Goal: Navigation & Orientation: Find specific page/section

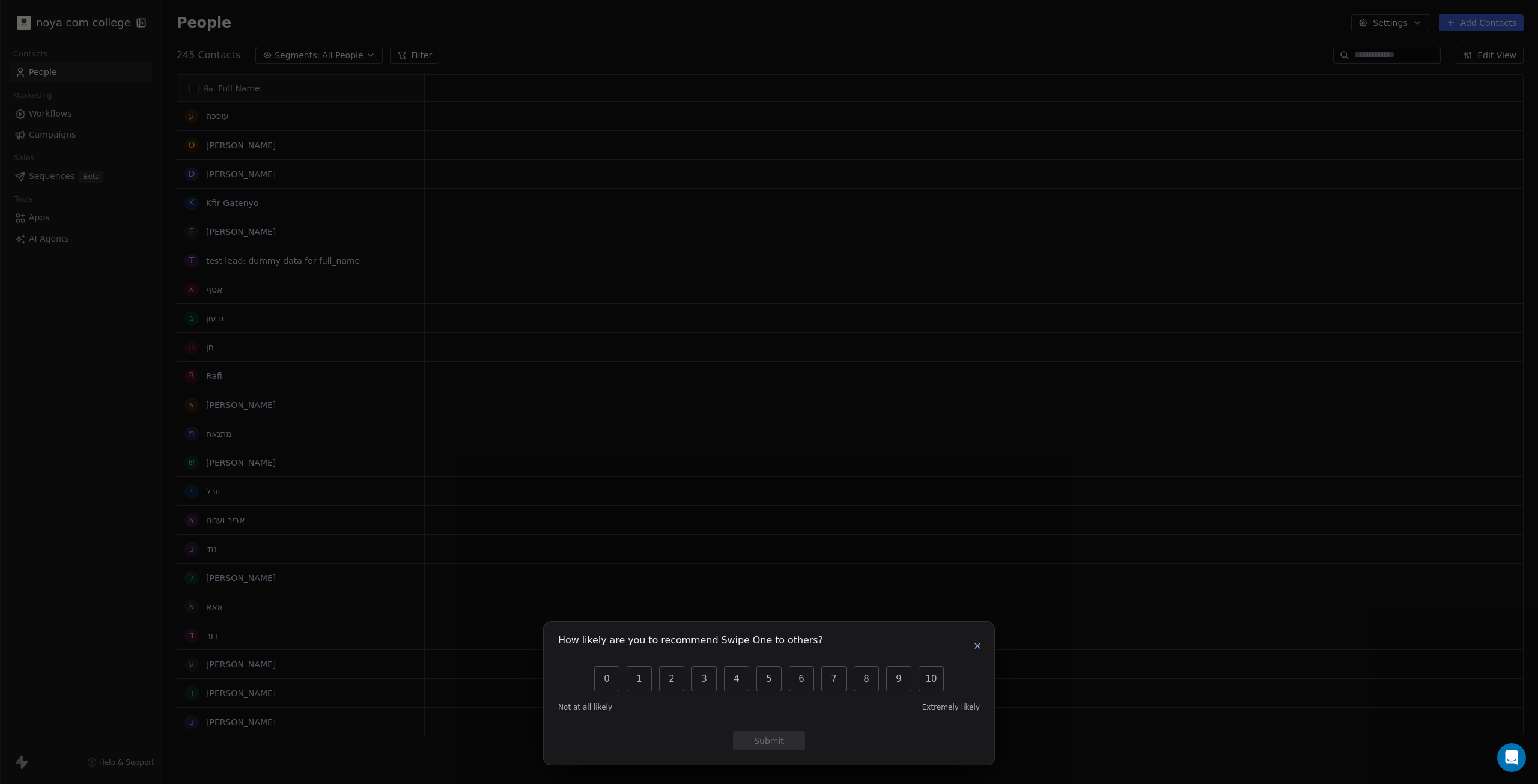
scroll to position [10, 10]
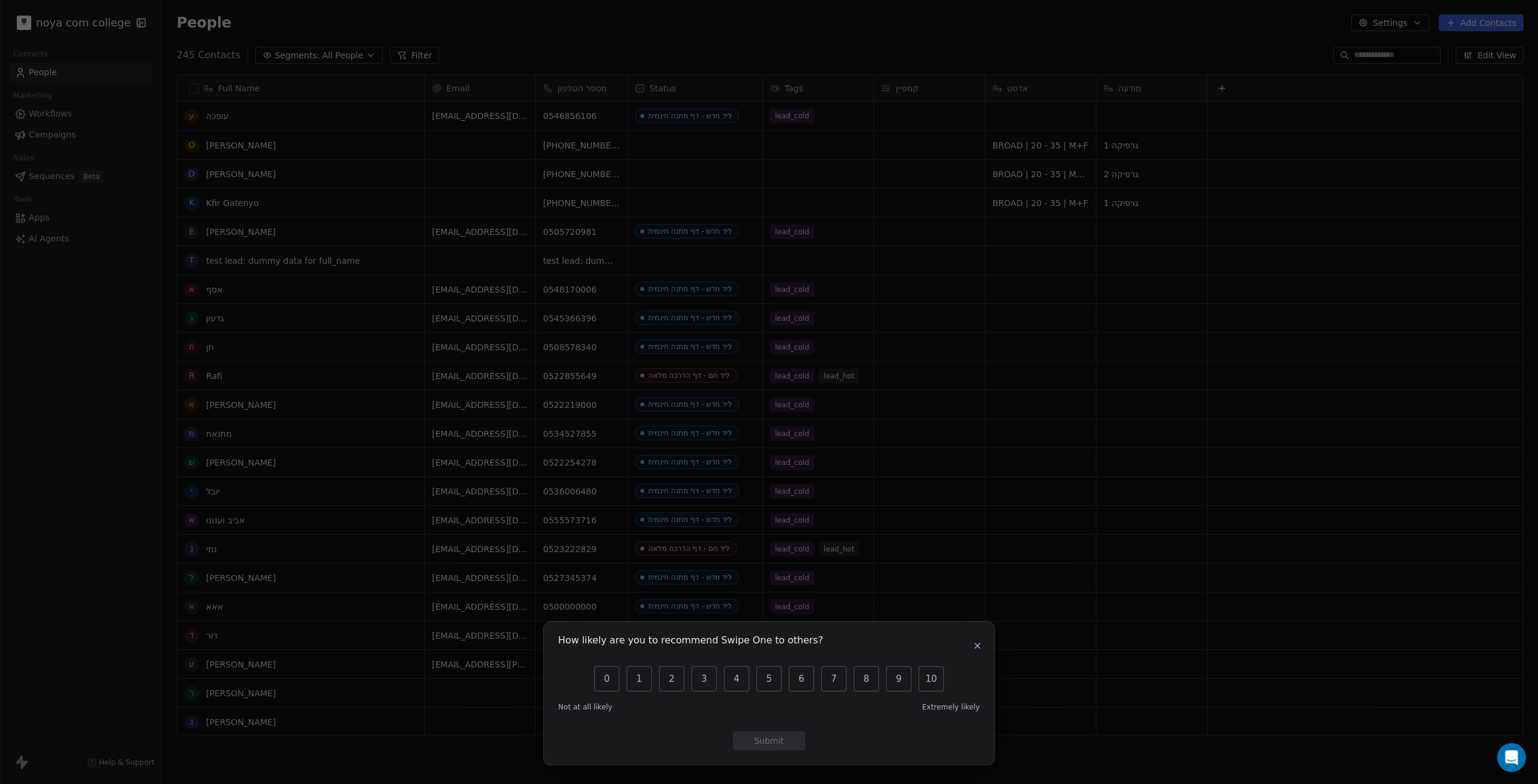
click at [978, 641] on icon "button" at bounding box center [978, 646] width 10 height 10
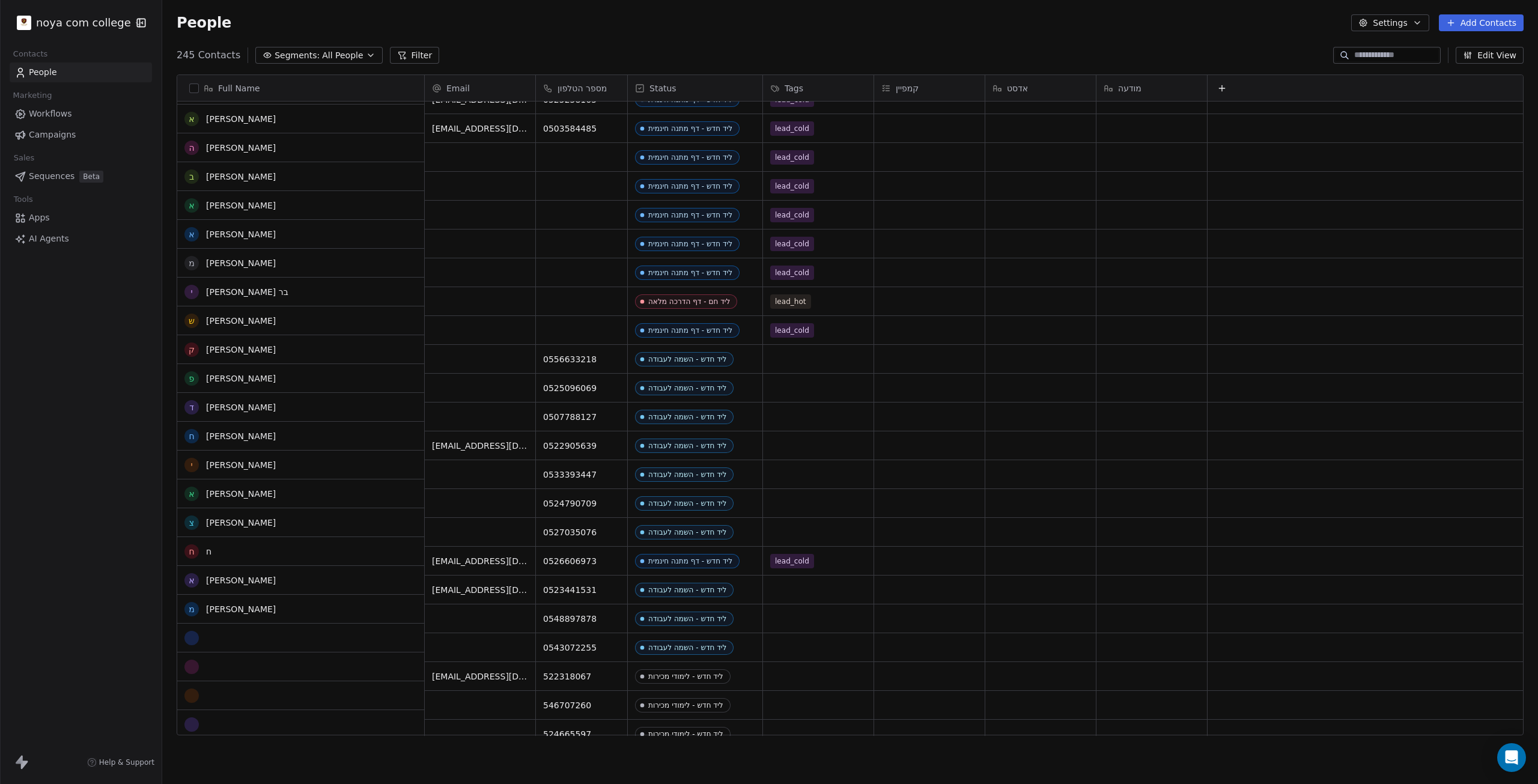
scroll to position [1862, 0]
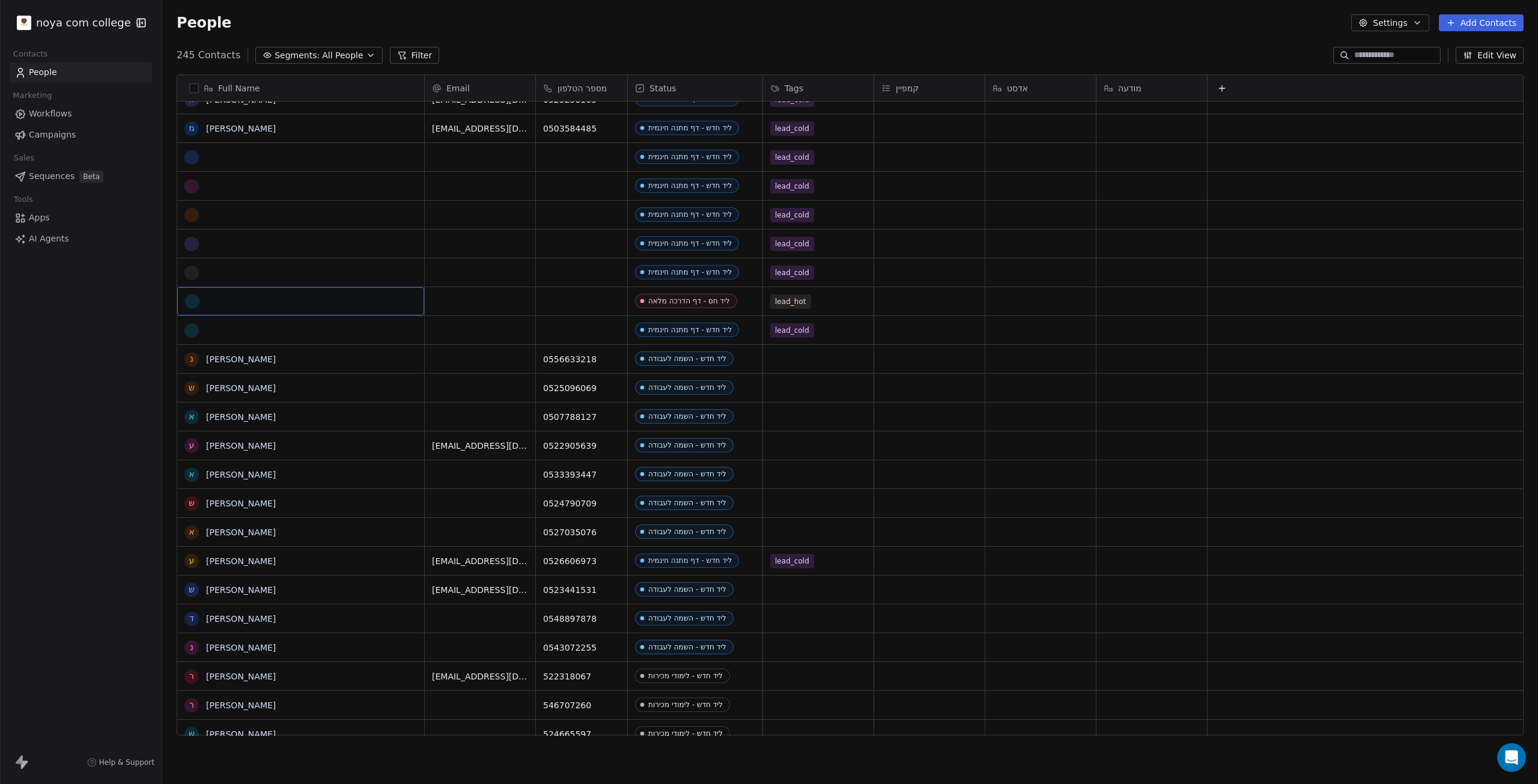
click at [238, 296] on div "grid" at bounding box center [301, 302] width 231 height 15
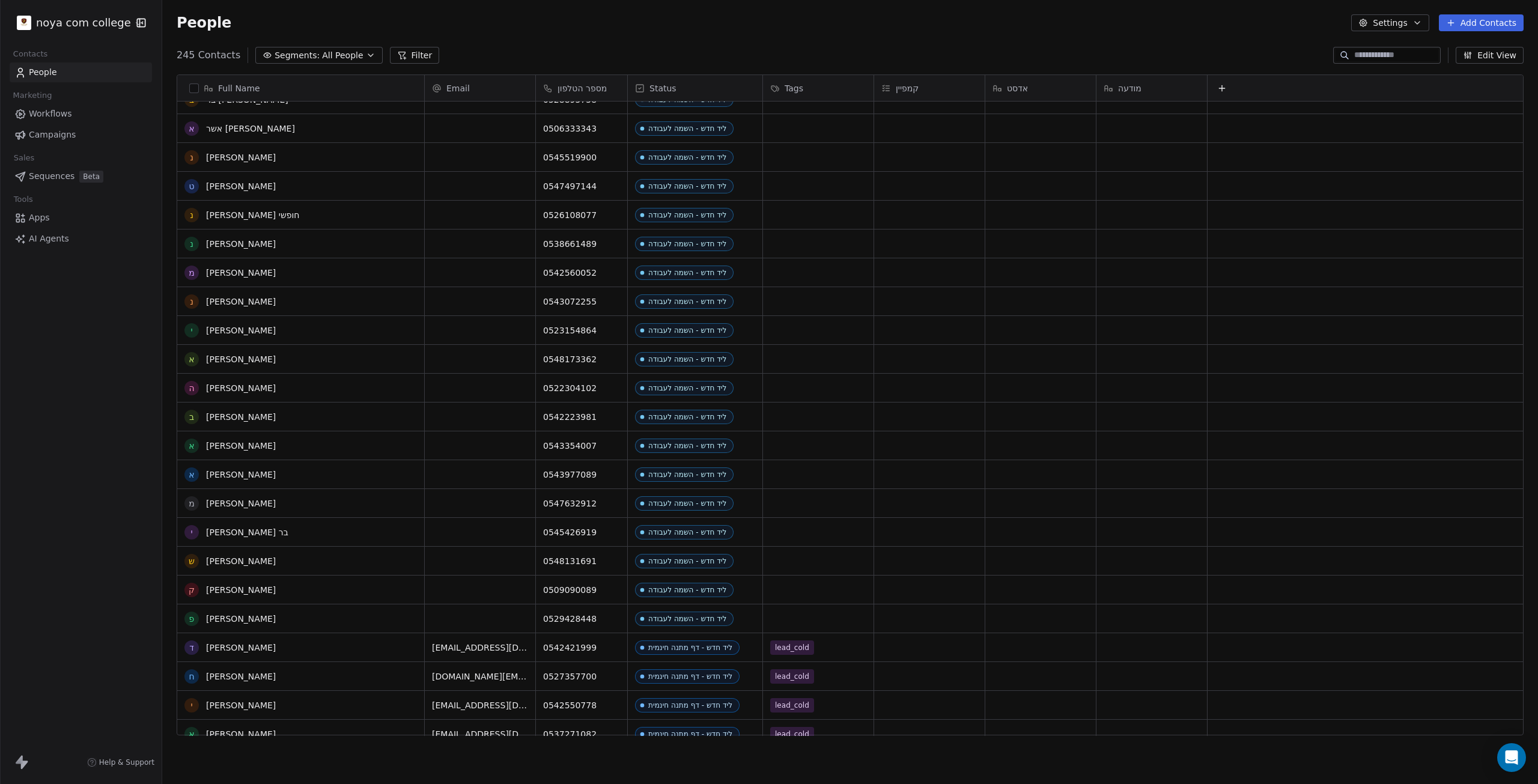
scroll to position [0, 0]
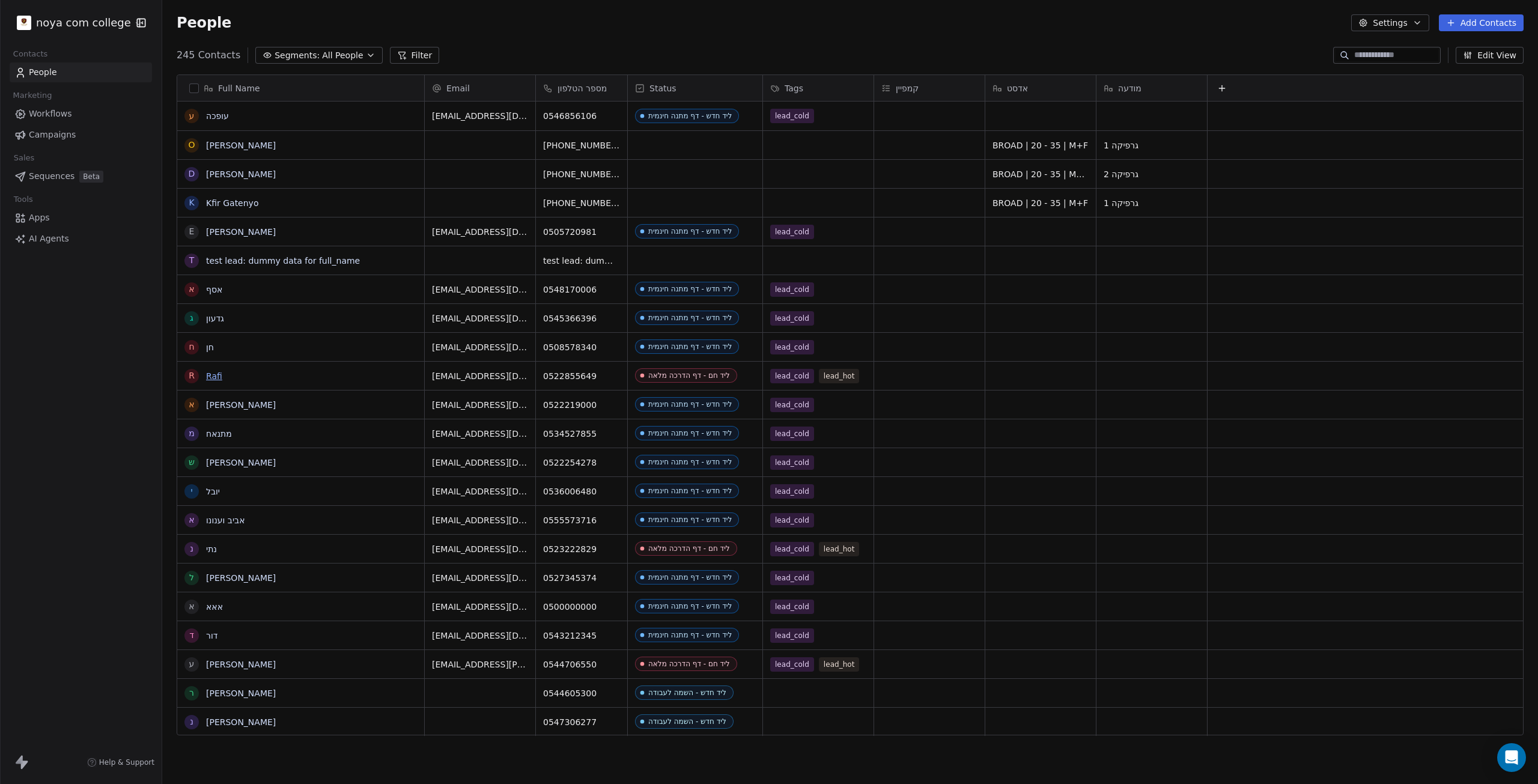
click at [209, 380] on link "Rafi" at bounding box center [215, 376] width 16 height 10
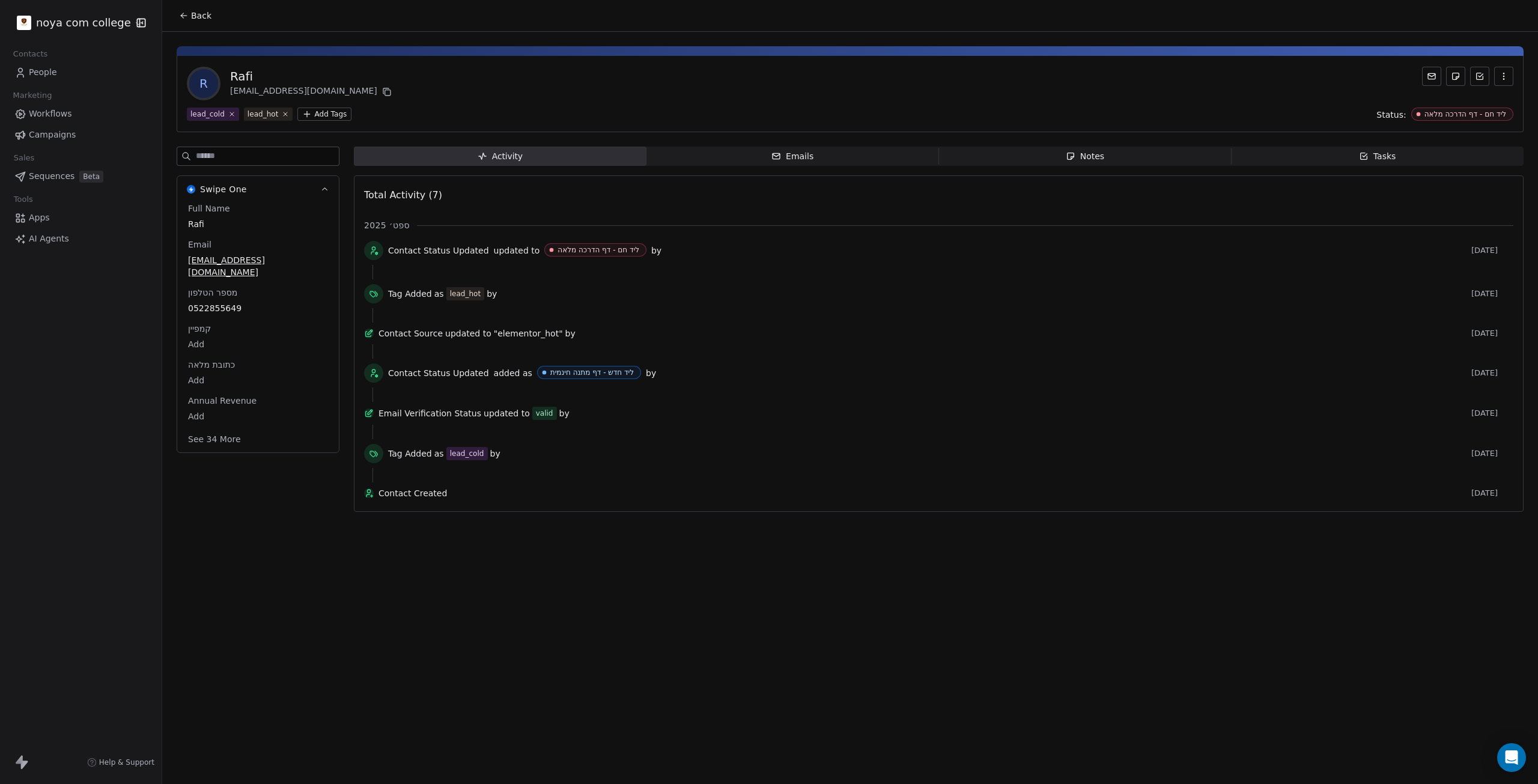
drag, startPoint x: 508, startPoint y: 617, endPoint x: 377, endPoint y: 518, distance: 164.2
click at [483, 669] on div "Back R [PERSON_NAME] [PERSON_NAME][EMAIL_ADDRESS][DOMAIN_NAME] lead_cold lead_h…" at bounding box center [851, 392] width 1376 height 784
click at [866, 157] on span "Emails Emails" at bounding box center [793, 155] width 292 height 19
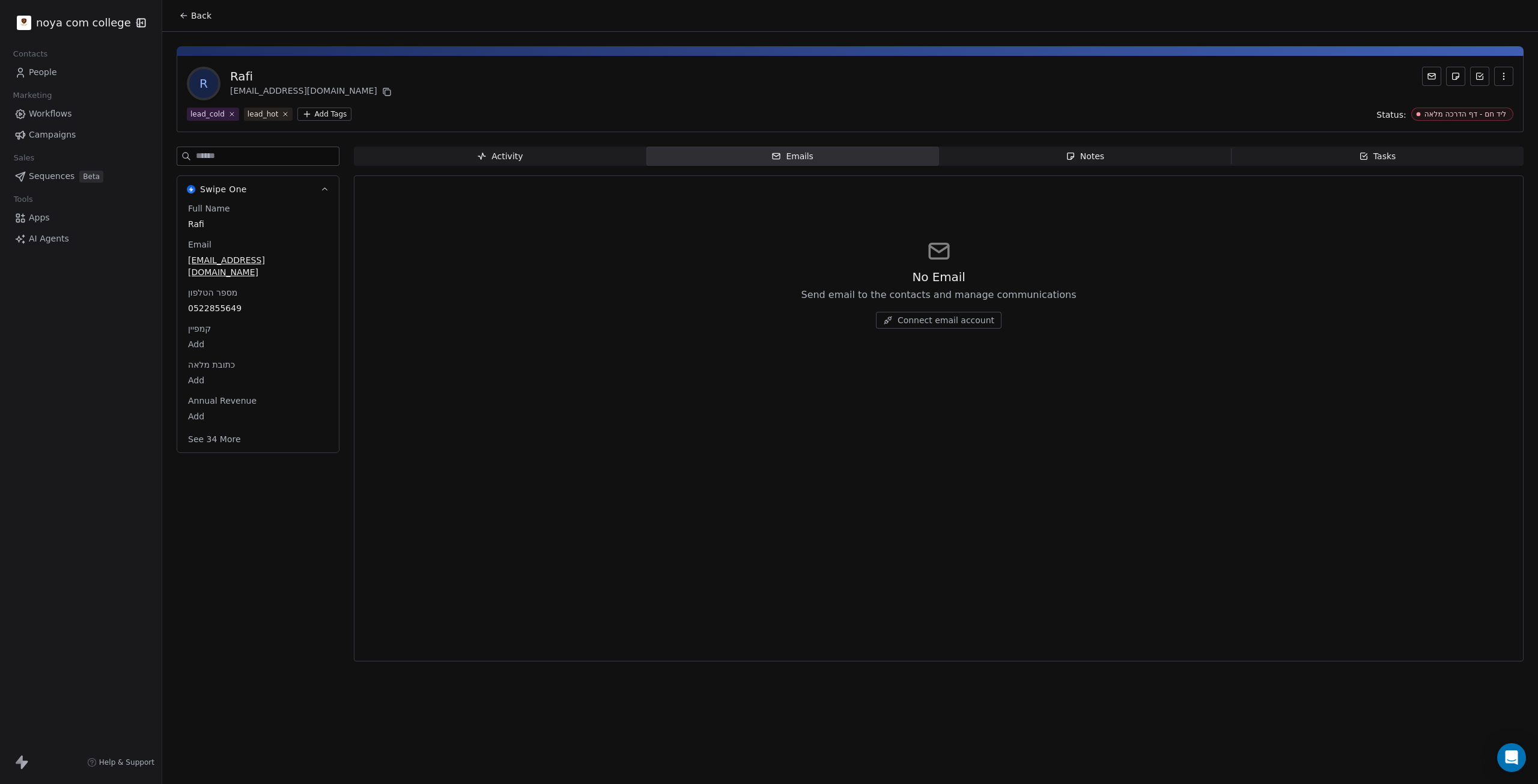
click at [1002, 161] on span "Notes Notes" at bounding box center [1086, 155] width 292 height 19
click at [1377, 164] on span "Tasks Tasks" at bounding box center [1377, 155] width 292 height 19
click at [443, 158] on span "Activity Activity" at bounding box center [500, 155] width 292 height 19
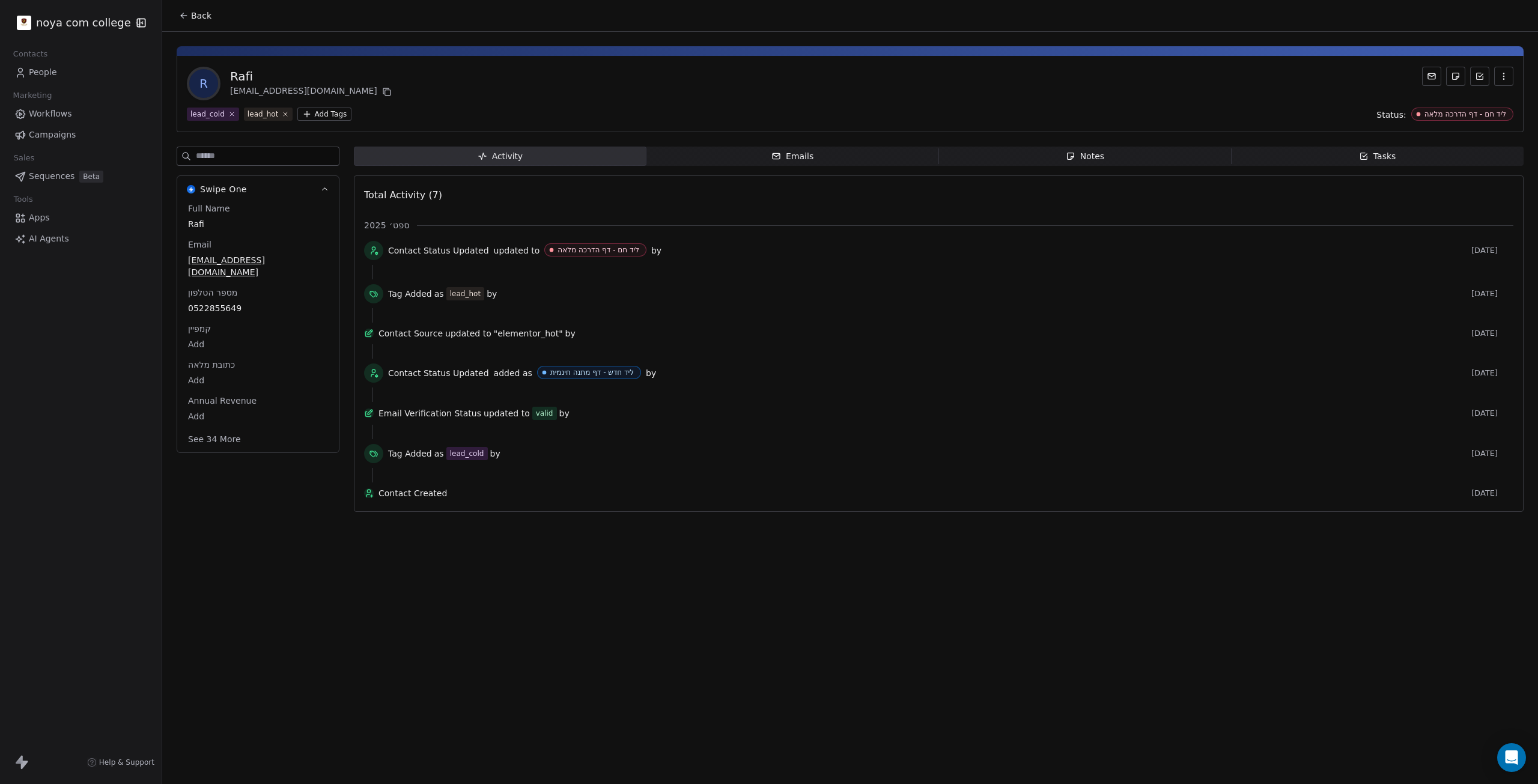
click at [68, 70] on link "People" at bounding box center [81, 72] width 143 height 20
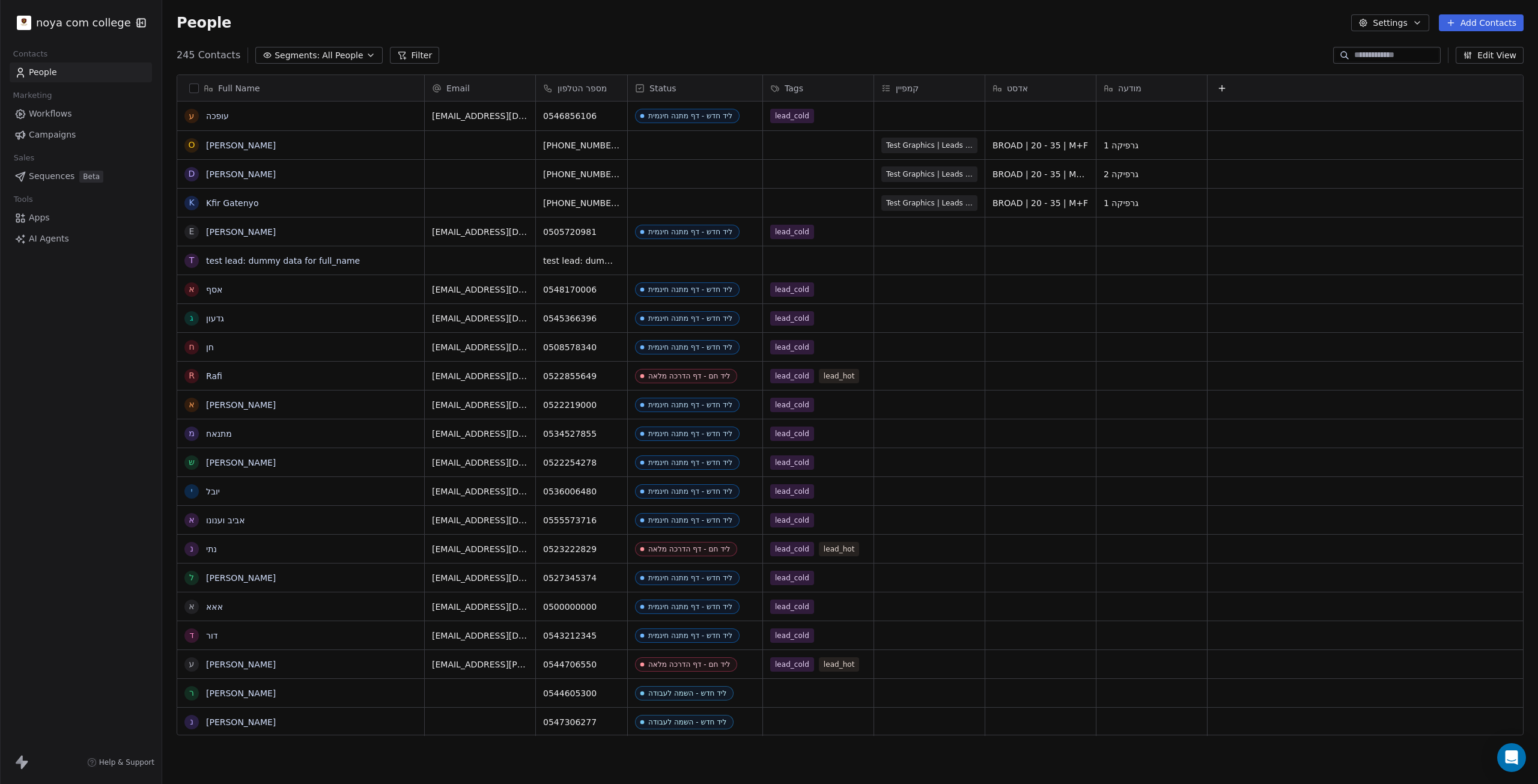
click at [137, 25] on icon "button" at bounding box center [141, 22] width 8 height 8
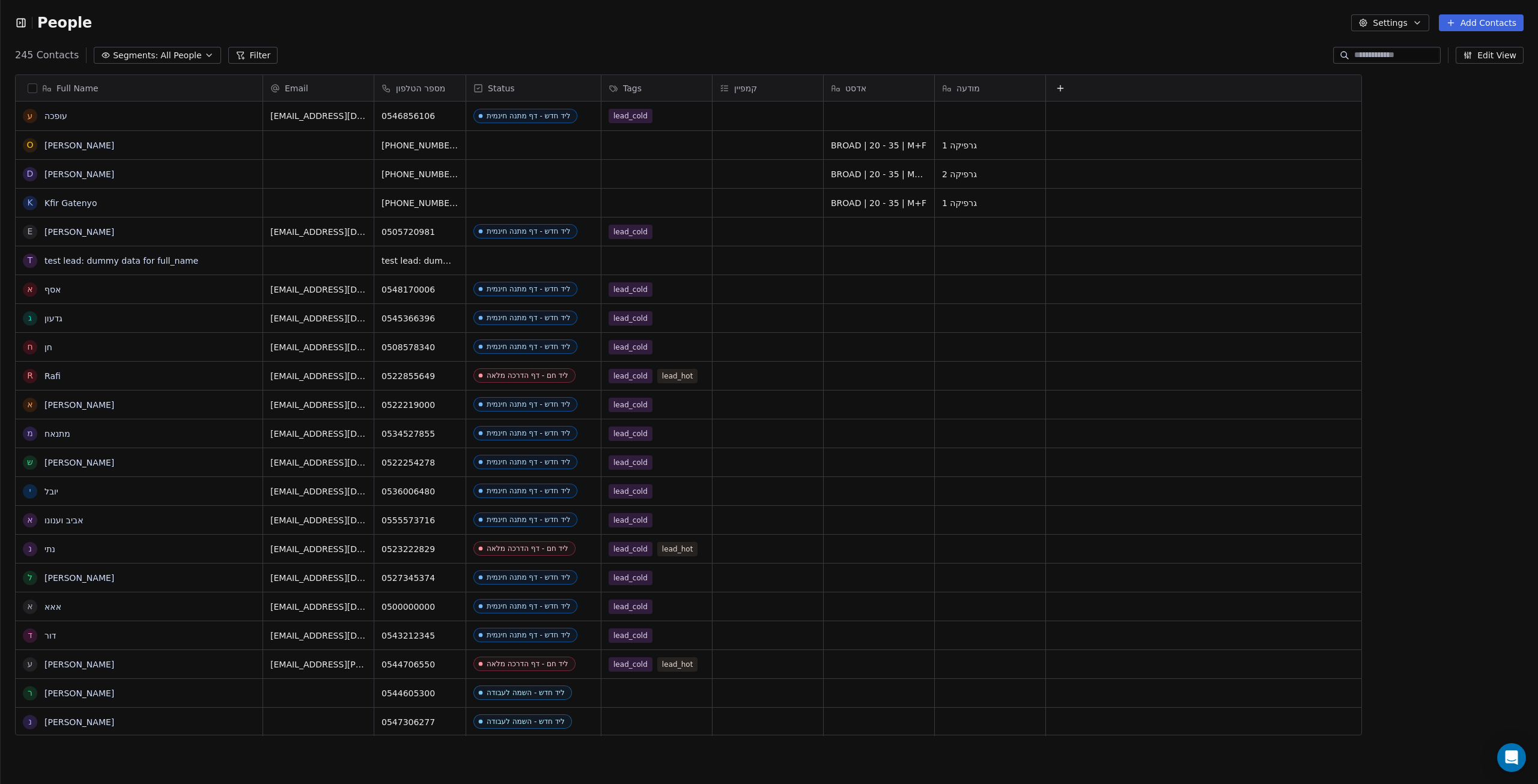
scroll to position [10, 10]
click at [16, 17] on icon "button" at bounding box center [20, 22] width 12 height 12
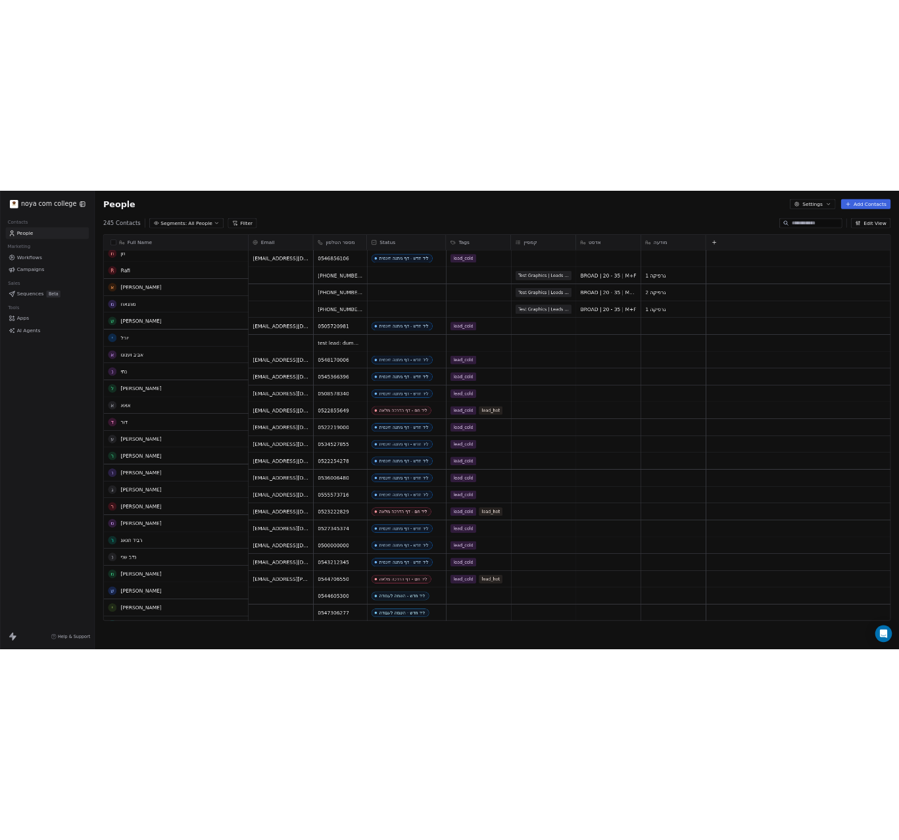
scroll to position [0, 0]
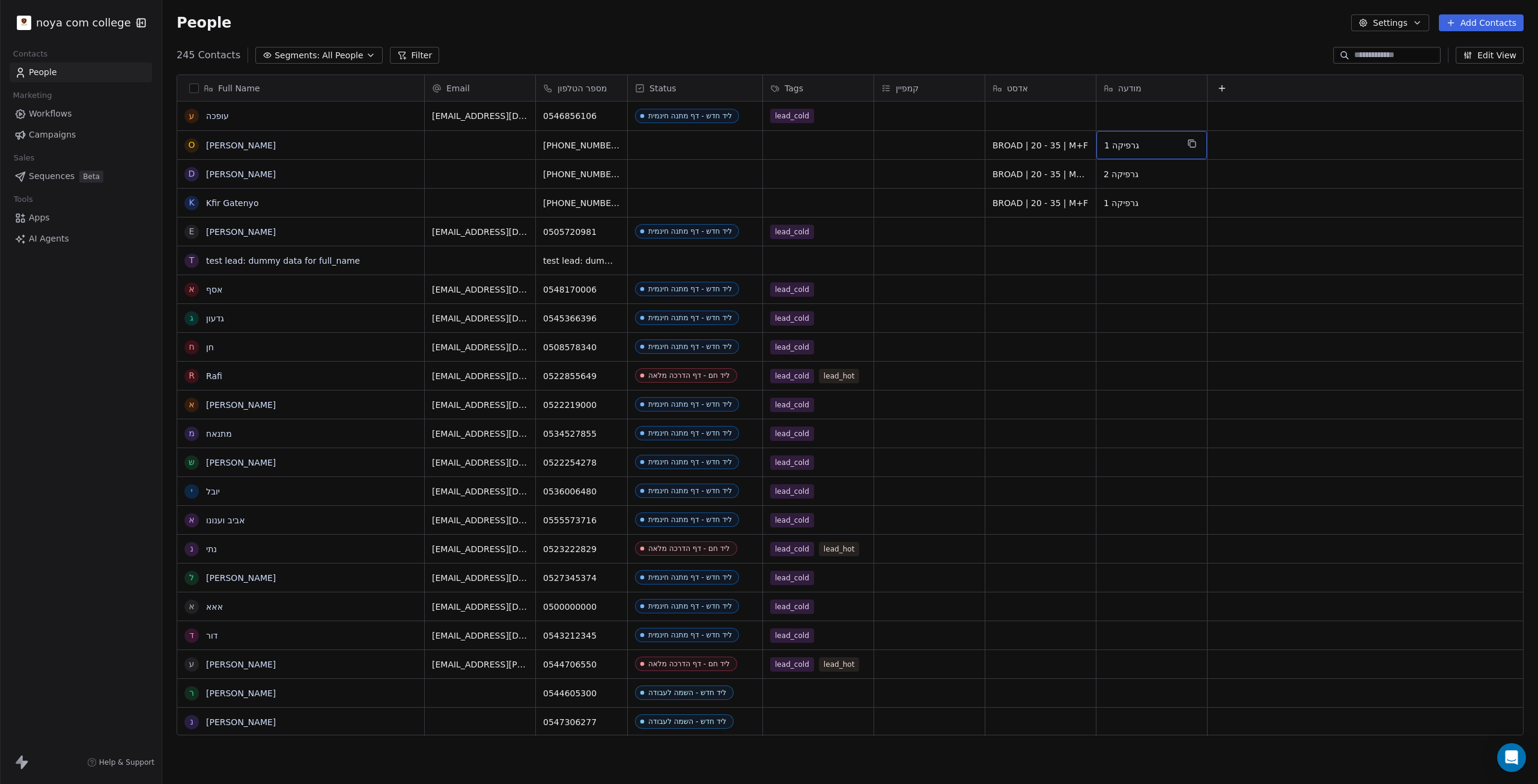
drag, startPoint x: 1139, startPoint y: 147, endPoint x: 1134, endPoint y: 205, distance: 58.2
click at [235, 148] on link "[PERSON_NAME]" at bounding box center [241, 145] width 69 height 10
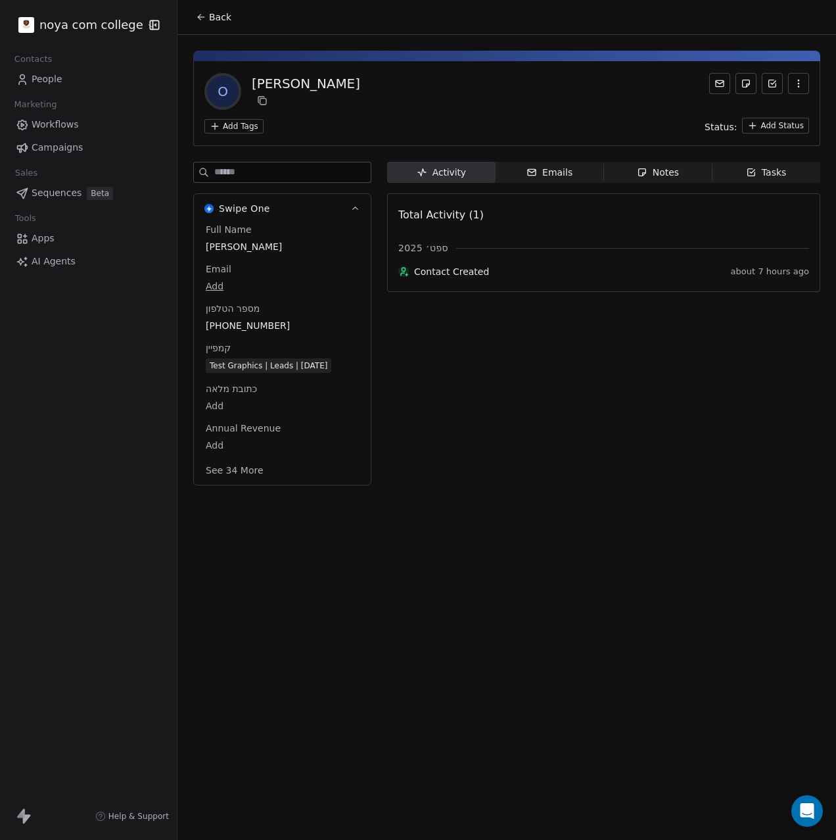
click at [834, 288] on div "O [PERSON_NAME] Add Tags Status: Add Status Swipe One Full Name [PERSON_NAME] E…" at bounding box center [507, 264] width 659 height 458
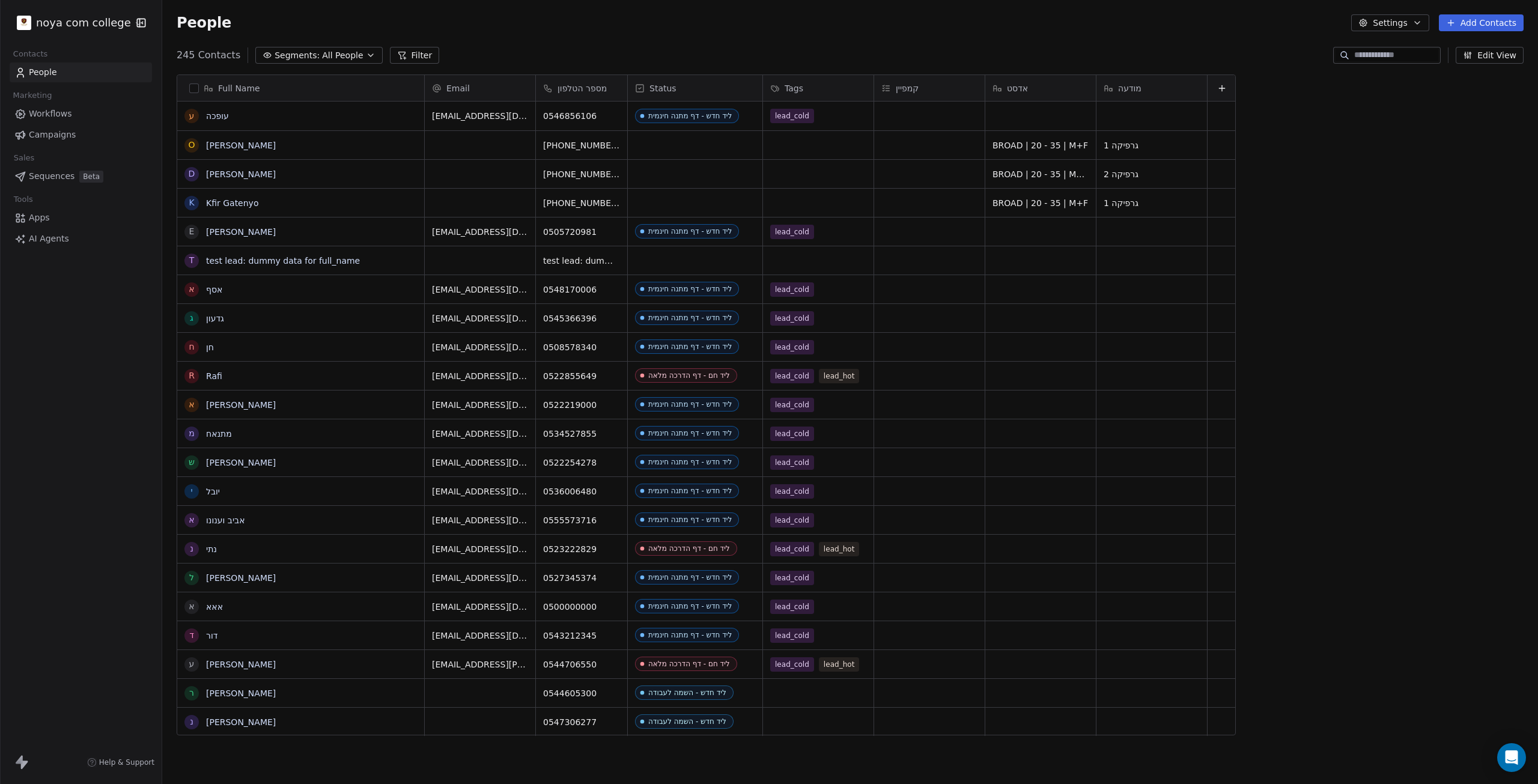
click at [26, 110] on icon at bounding box center [20, 113] width 12 height 12
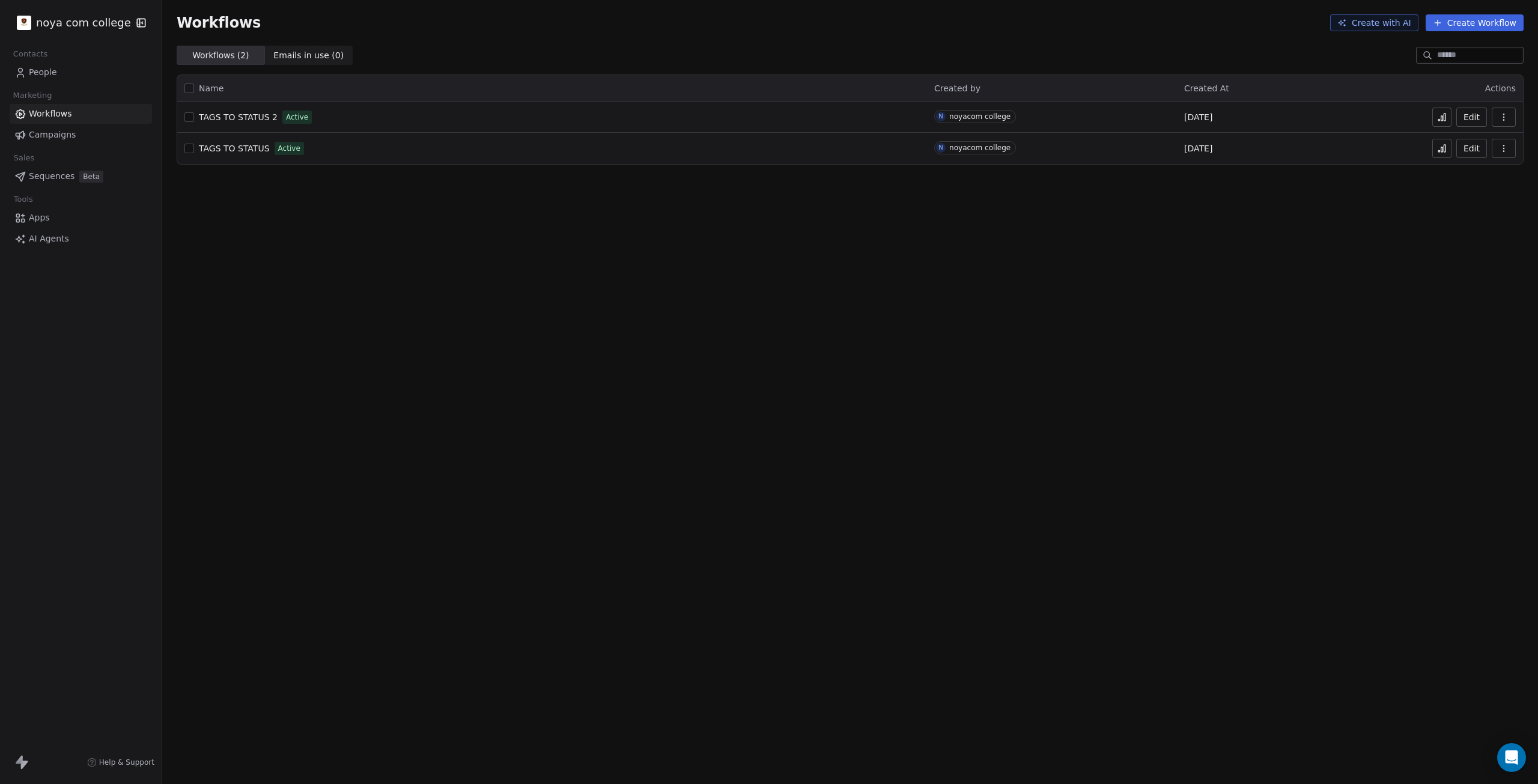
click at [101, 69] on link "People" at bounding box center [81, 72] width 143 height 20
